Goal: Task Accomplishment & Management: Use online tool/utility

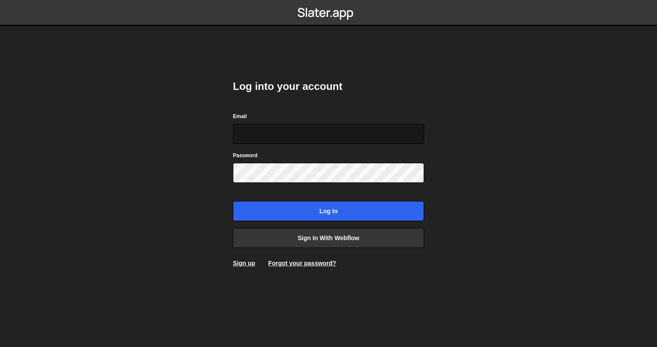
type input "a@glevsky.com"
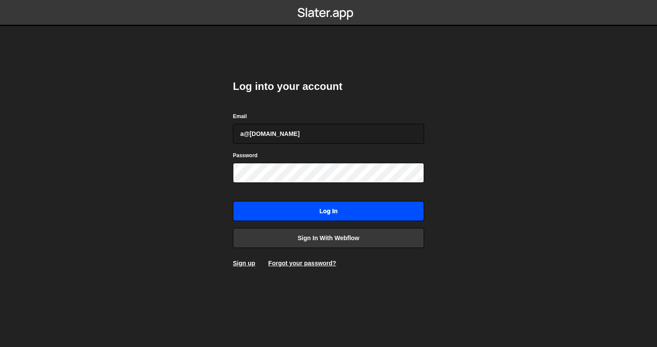
click at [300, 206] on input "Log in" at bounding box center [328, 211] width 191 height 20
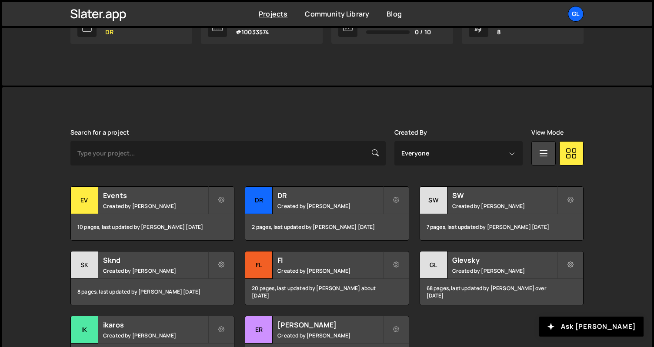
scroll to position [230, 0]
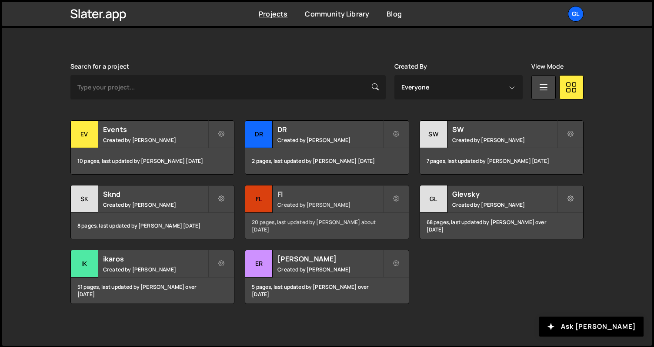
click at [281, 193] on h2 "Fl" at bounding box center [329, 195] width 105 height 10
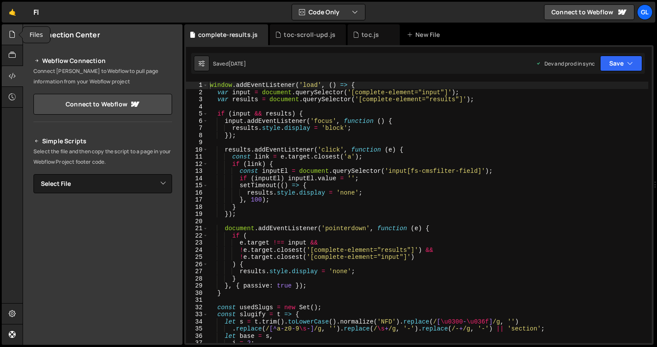
click at [13, 36] on icon at bounding box center [12, 35] width 7 height 10
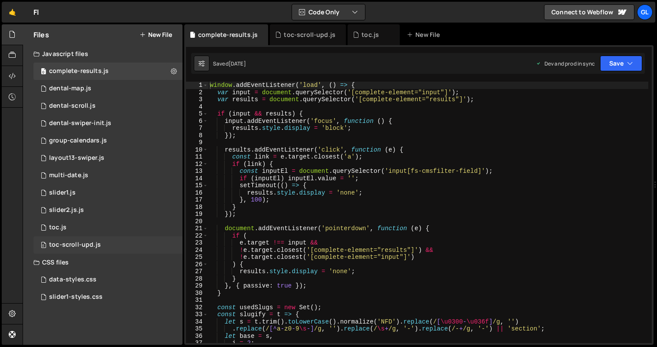
click at [170, 245] on div "0 toc-scroll-upd.js 0" at bounding box center [107, 245] width 149 height 17
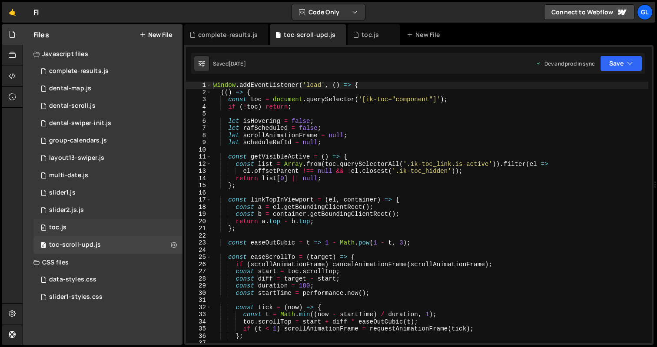
click at [172, 225] on div "0 toc.js 0" at bounding box center [107, 227] width 149 height 17
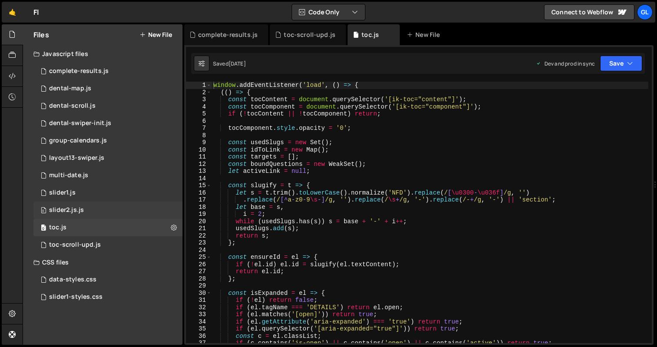
click at [167, 205] on div "0 slider2.js.js 0" at bounding box center [107, 210] width 149 height 17
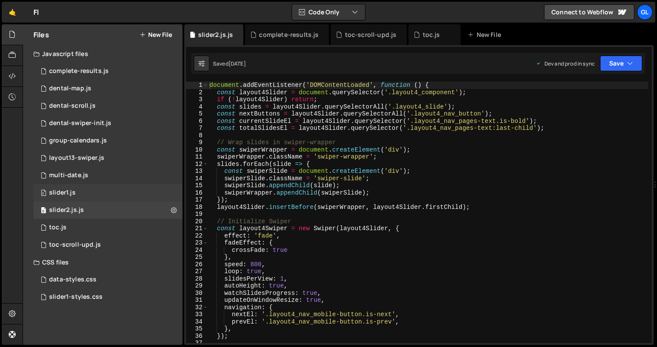
click at [168, 190] on div "0 slider1.js 0" at bounding box center [107, 192] width 149 height 17
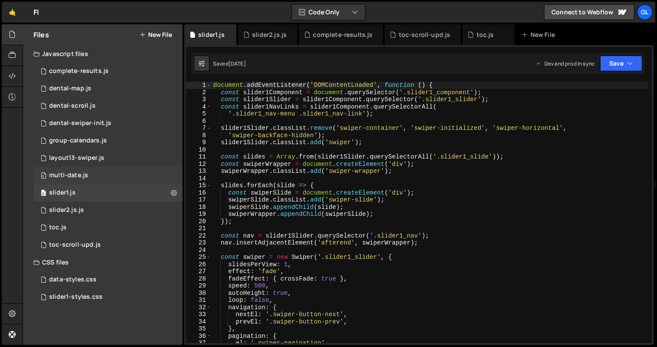
click at [170, 177] on div "0 multi-date.js 0" at bounding box center [107, 175] width 149 height 17
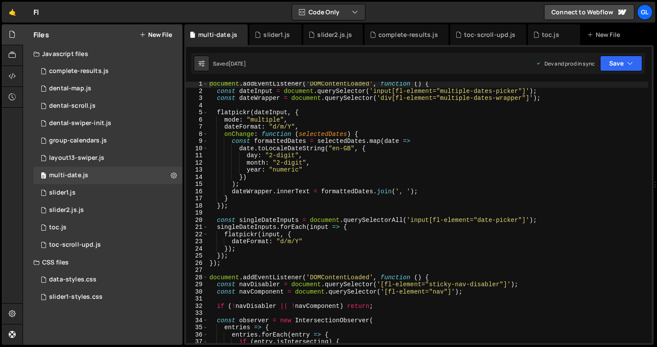
scroll to position [210, 0]
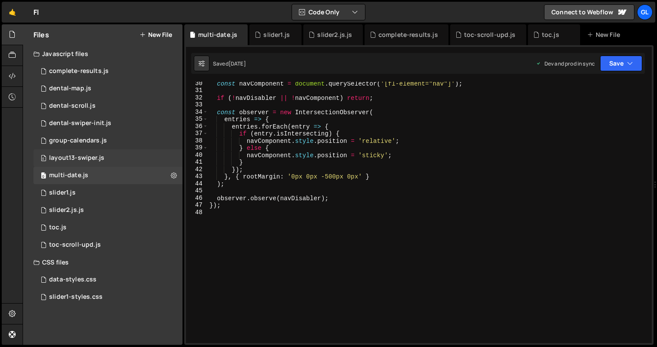
click at [143, 158] on div "0 layout13-swiper.js 0" at bounding box center [107, 158] width 149 height 17
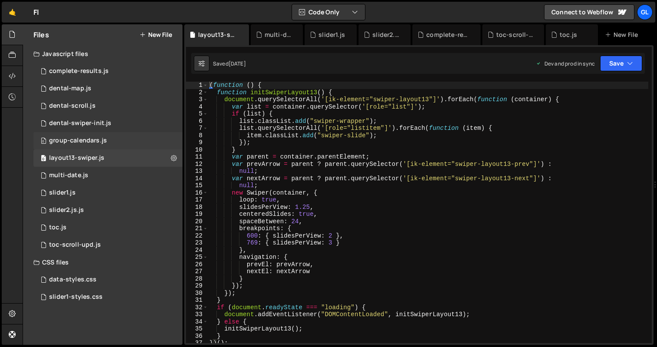
click at [146, 142] on div "0 group-calendars.js 0" at bounding box center [107, 140] width 149 height 17
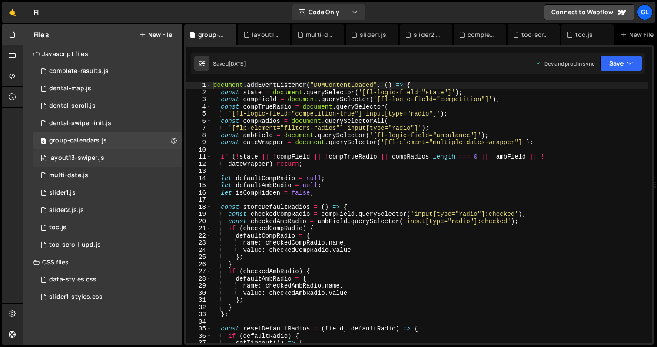
click at [147, 159] on div "0 layout13-swiper.js 0" at bounding box center [107, 158] width 149 height 17
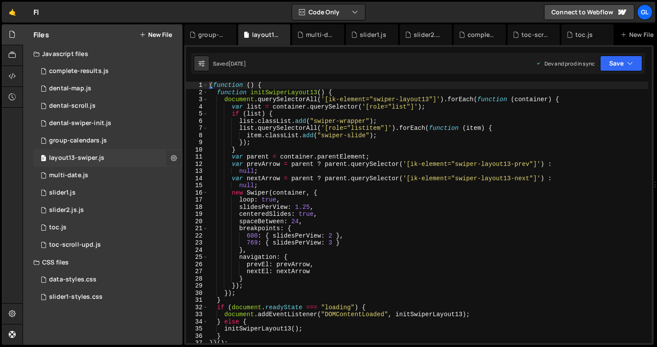
click at [171, 158] on icon at bounding box center [174, 158] width 6 height 8
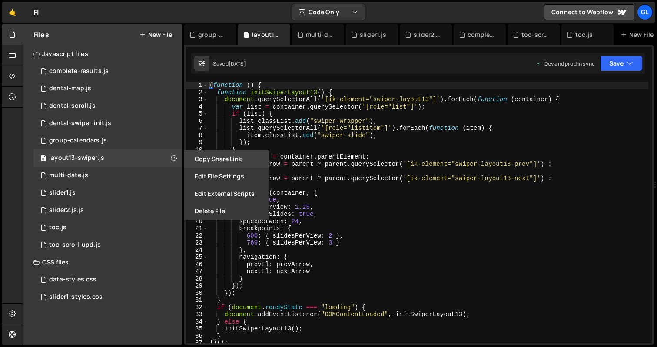
click at [217, 157] on button "Copy share link" at bounding box center [226, 158] width 85 height 17
click at [218, 176] on button "Edit File Settings" at bounding box center [226, 176] width 85 height 17
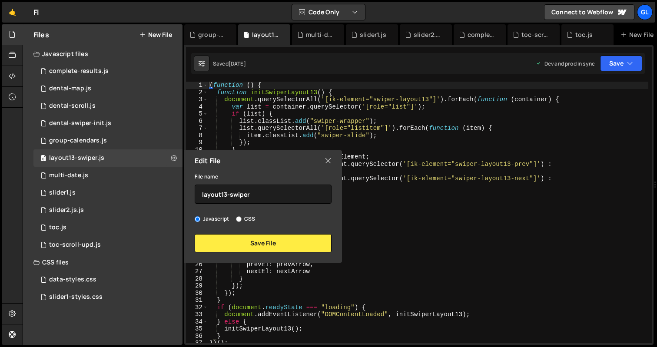
click at [328, 157] on icon at bounding box center [328, 161] width 7 height 10
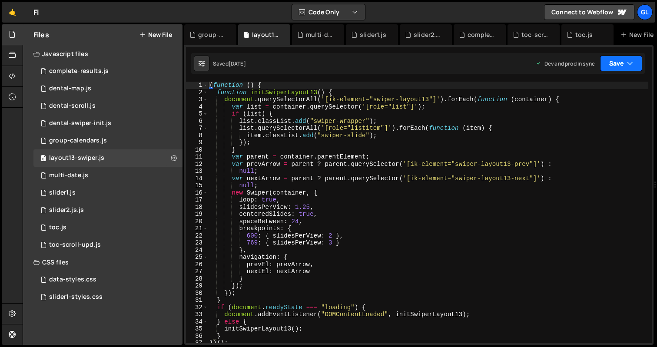
click at [635, 56] on button "Save" at bounding box center [621, 64] width 42 height 16
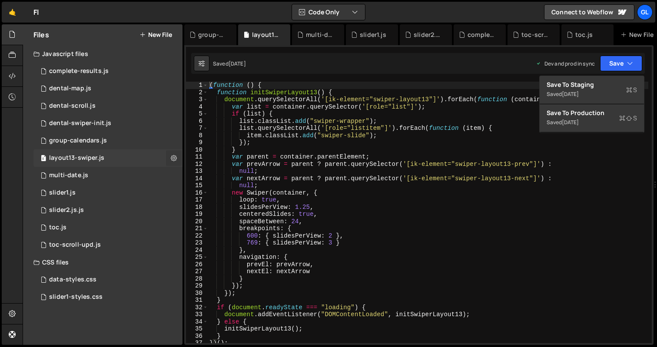
click at [172, 158] on icon at bounding box center [174, 158] width 6 height 8
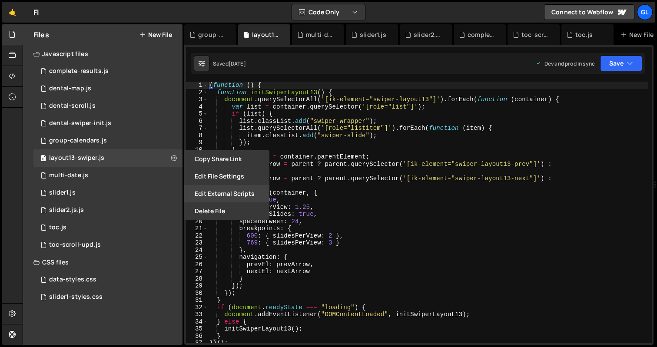
click at [221, 190] on button "Edit External Scripts" at bounding box center [226, 193] width 85 height 17
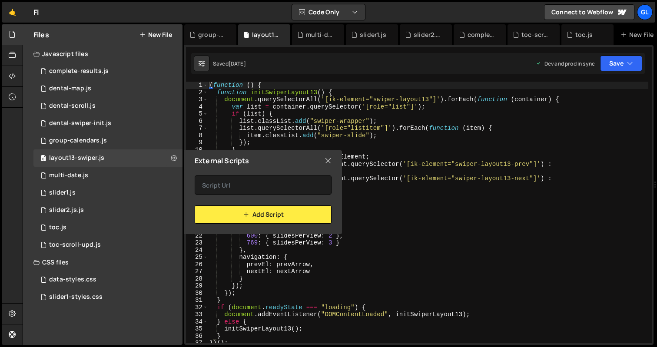
click at [330, 163] on icon at bounding box center [328, 161] width 7 height 10
